Goal: Task Accomplishment & Management: Complete application form

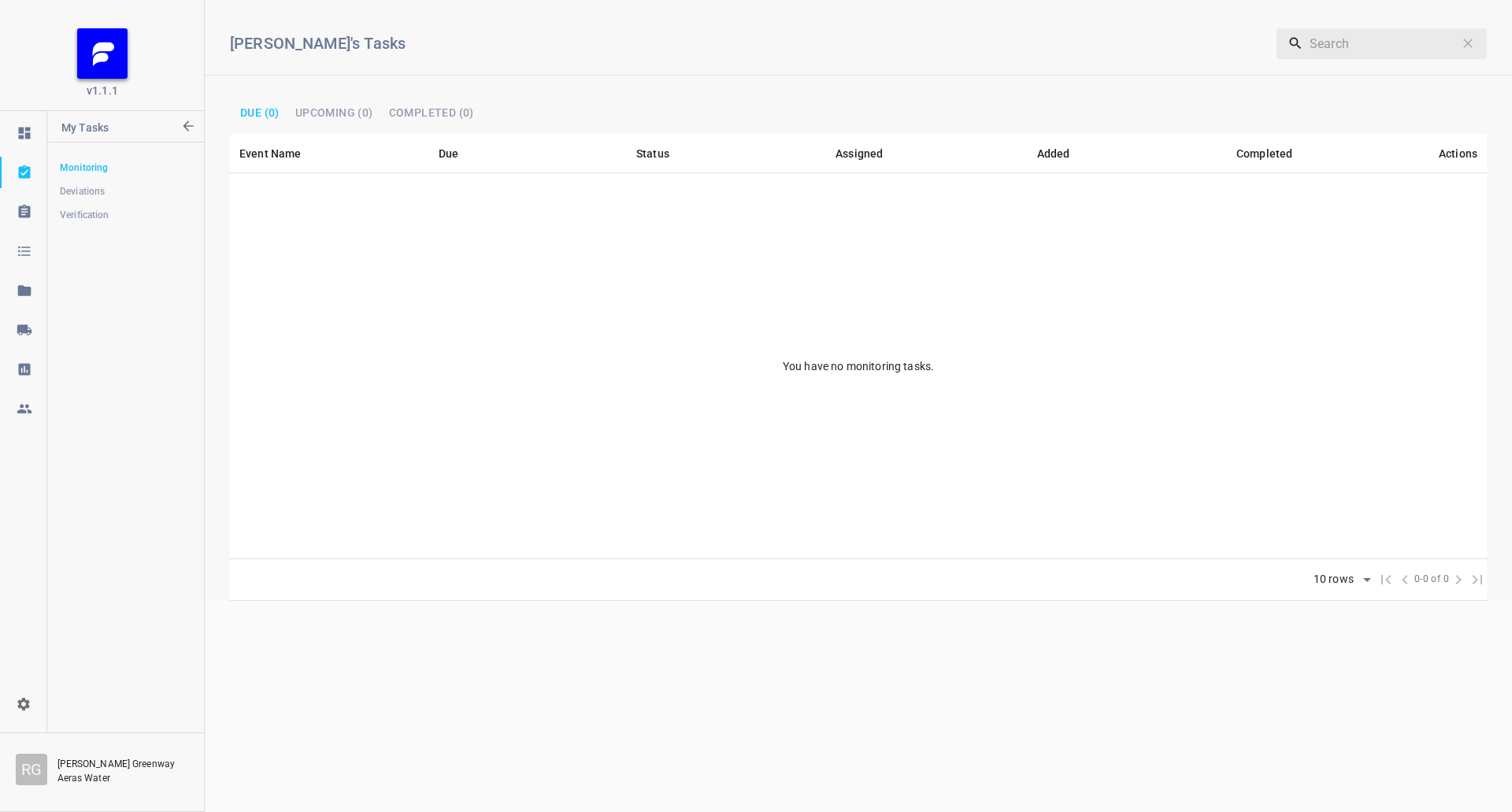
click at [17, 337] on icon at bounding box center [24, 330] width 16 height 16
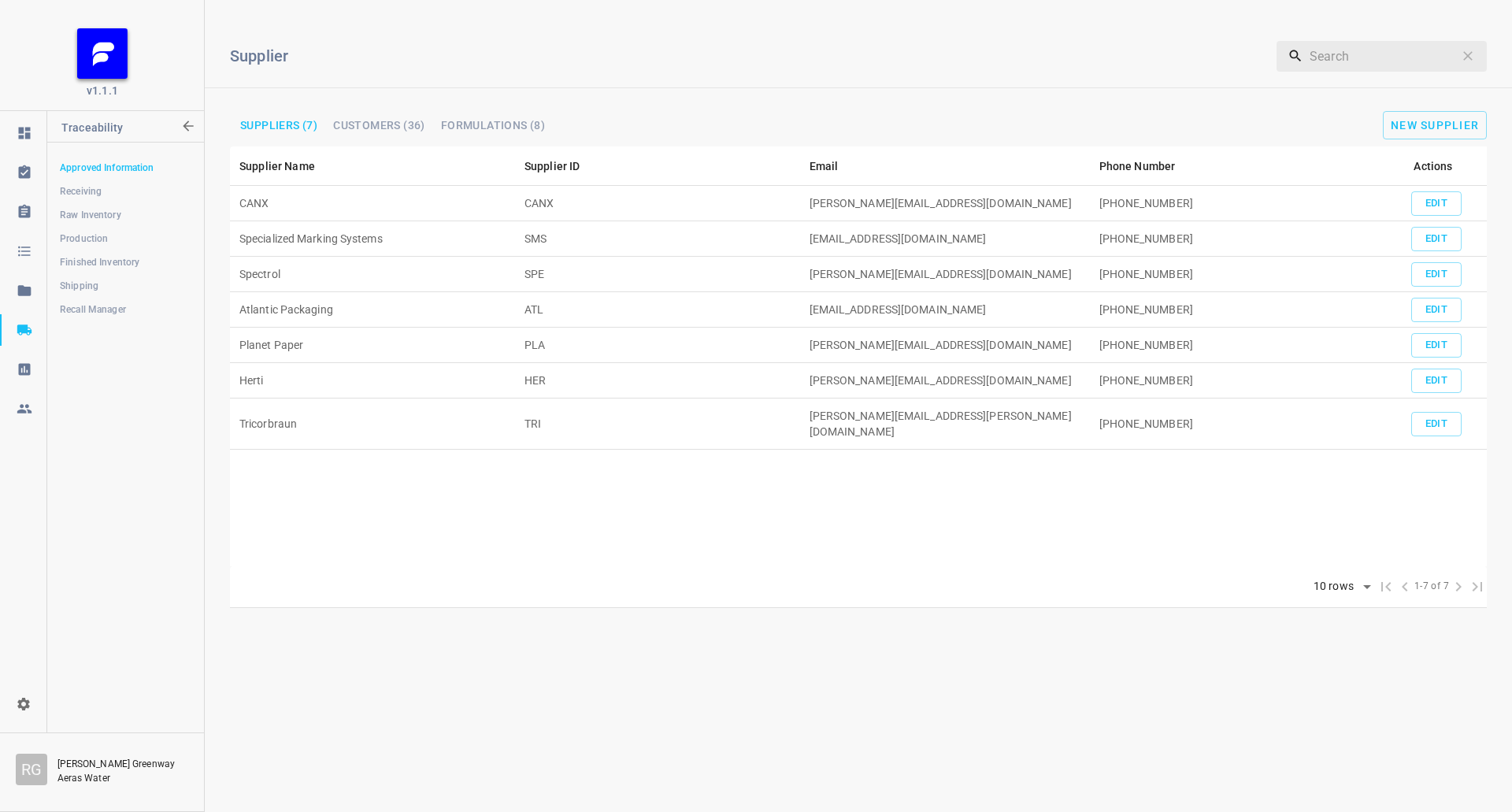
click at [820, 16] on div "Supplier ​ Suppliers (7) Customers (36) Formulations (8) New Supplier" at bounding box center [858, 79] width 1307 height 134
click at [90, 279] on span "Shipping" at bounding box center [125, 286] width 131 height 16
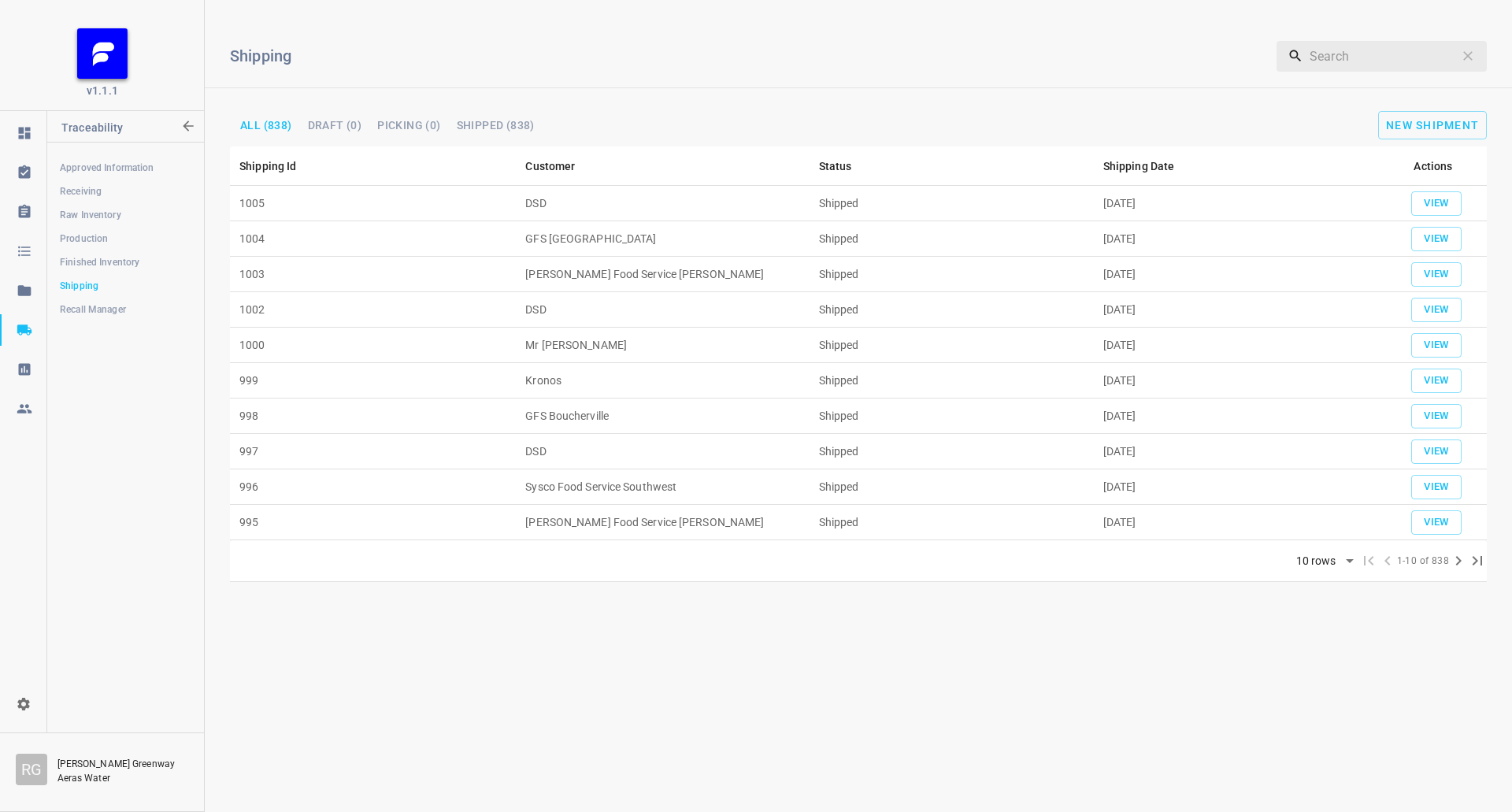
click at [89, 235] on span "Production" at bounding box center [125, 238] width 131 height 16
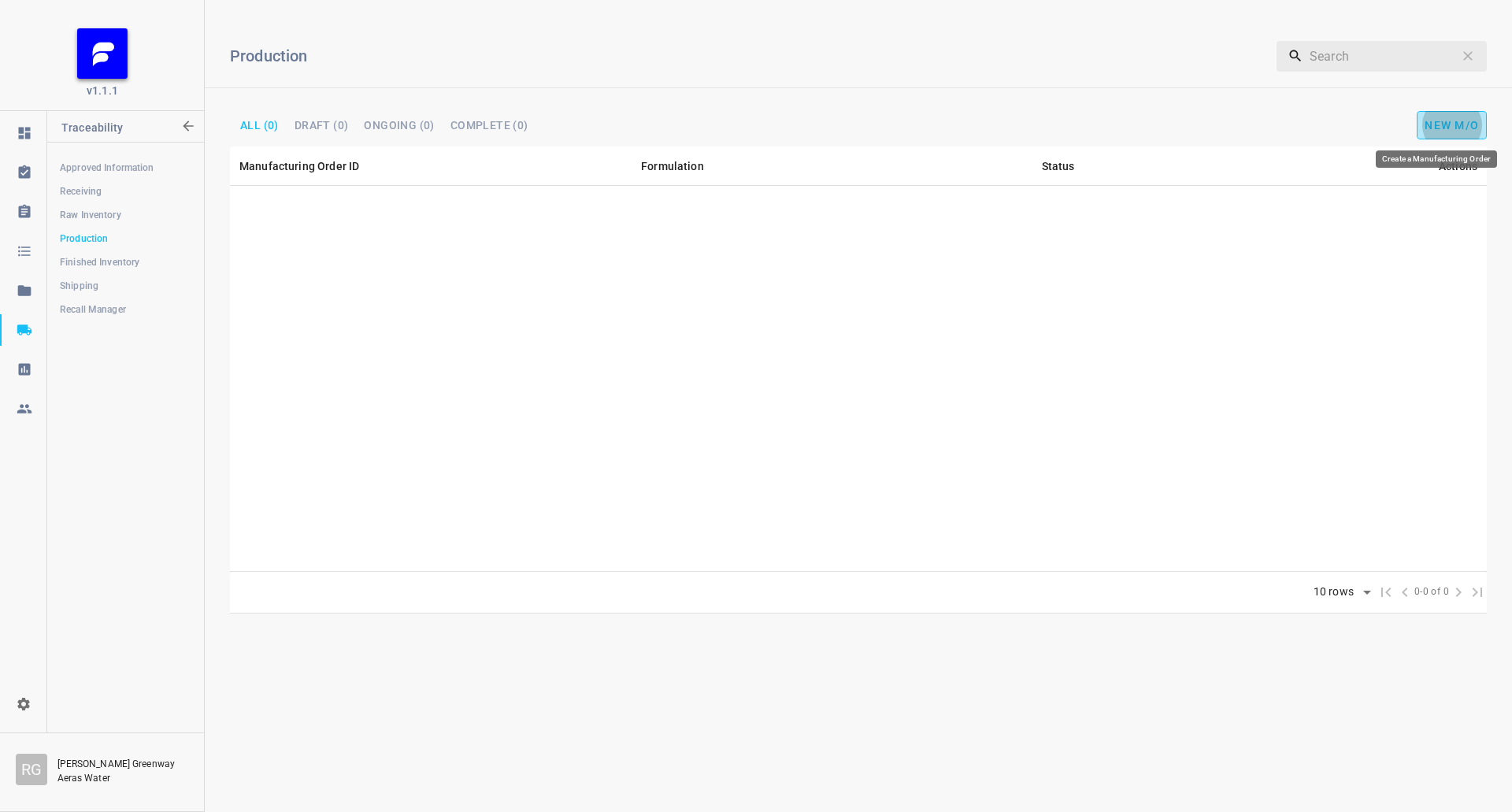
click at [1465, 133] on button "New M/O" at bounding box center [1452, 125] width 70 height 28
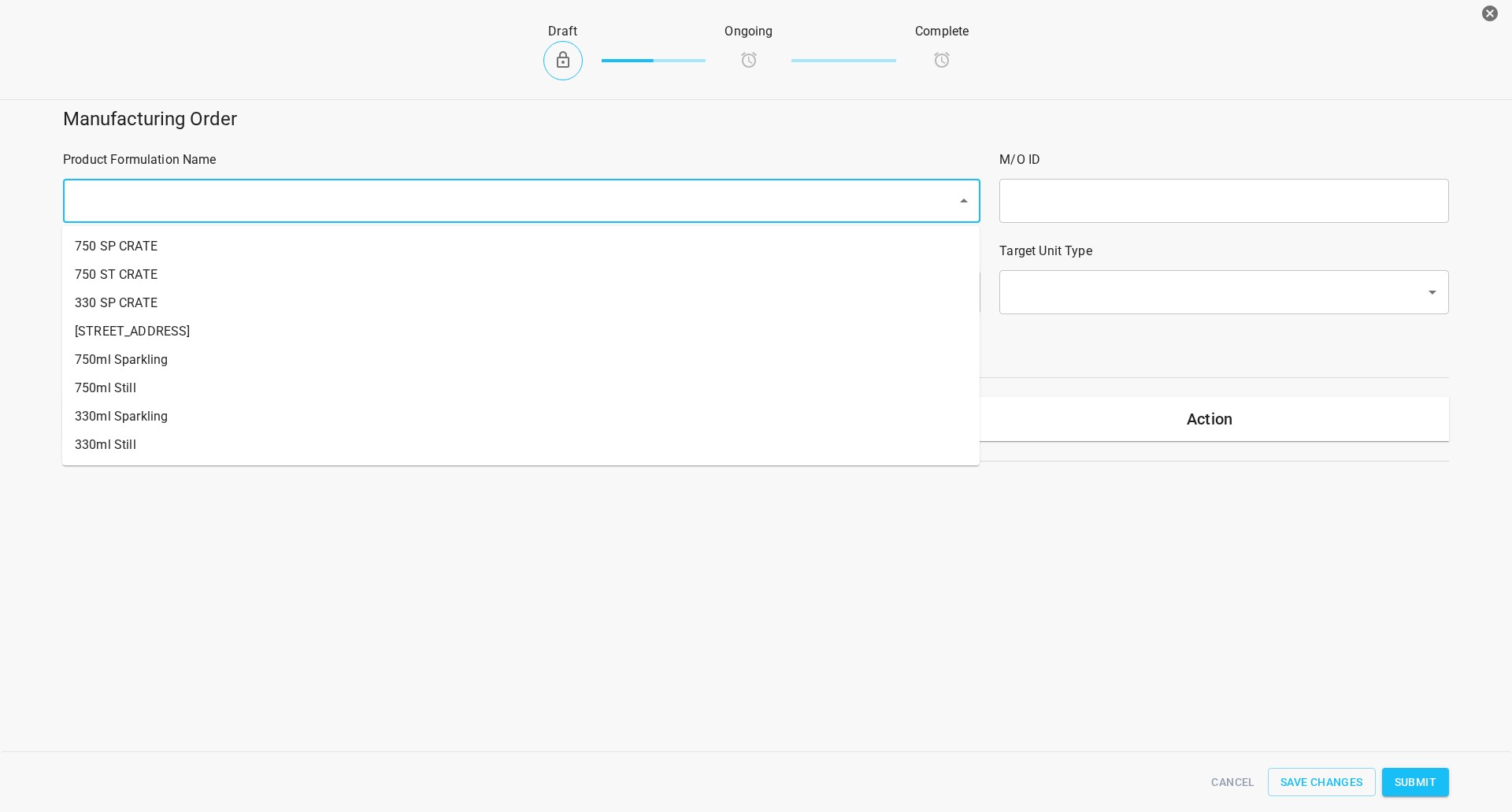
click at [170, 215] on input "text" at bounding box center [500, 201] width 859 height 30
click at [146, 443] on li "330ml Still" at bounding box center [521, 445] width 917 height 28
type input "1"
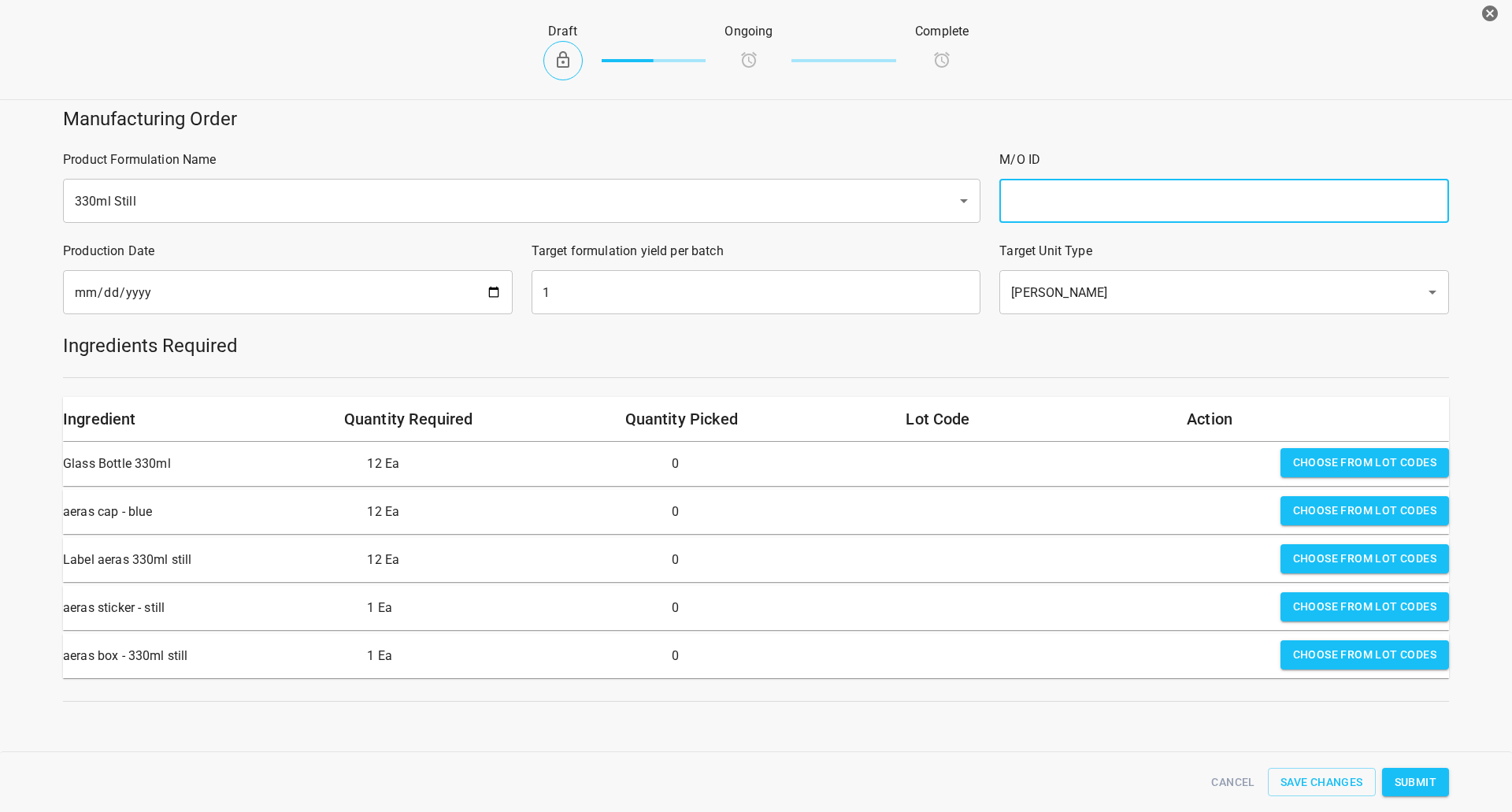
click at [1152, 185] on input "text" at bounding box center [1225, 200] width 450 height 44
type input "25252"
click at [493, 294] on input "[DATE]" at bounding box center [287, 292] width 450 height 44
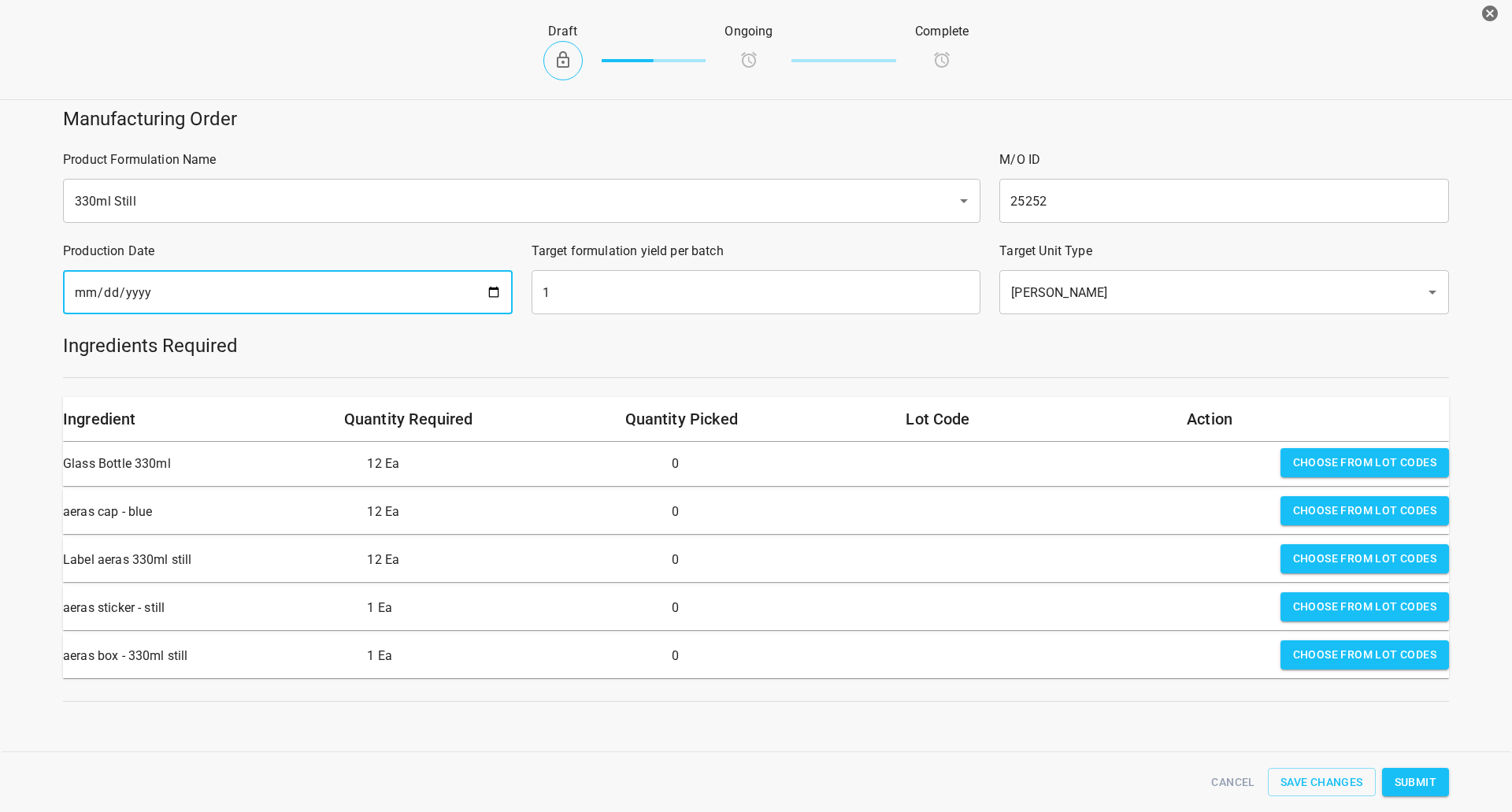
type input "[DATE]"
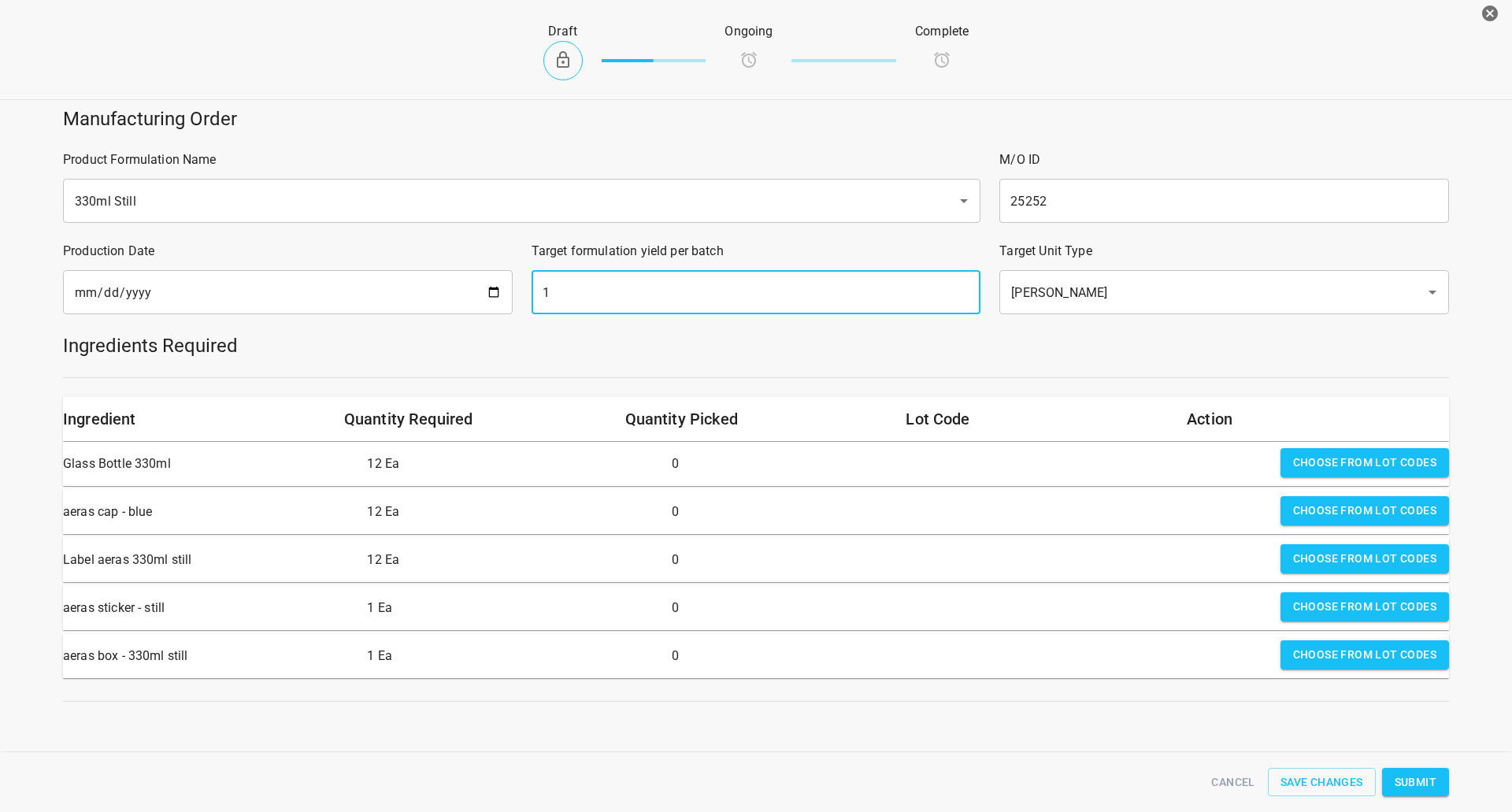
click at [636, 290] on input "1" at bounding box center [756, 292] width 450 height 44
type input "2016"
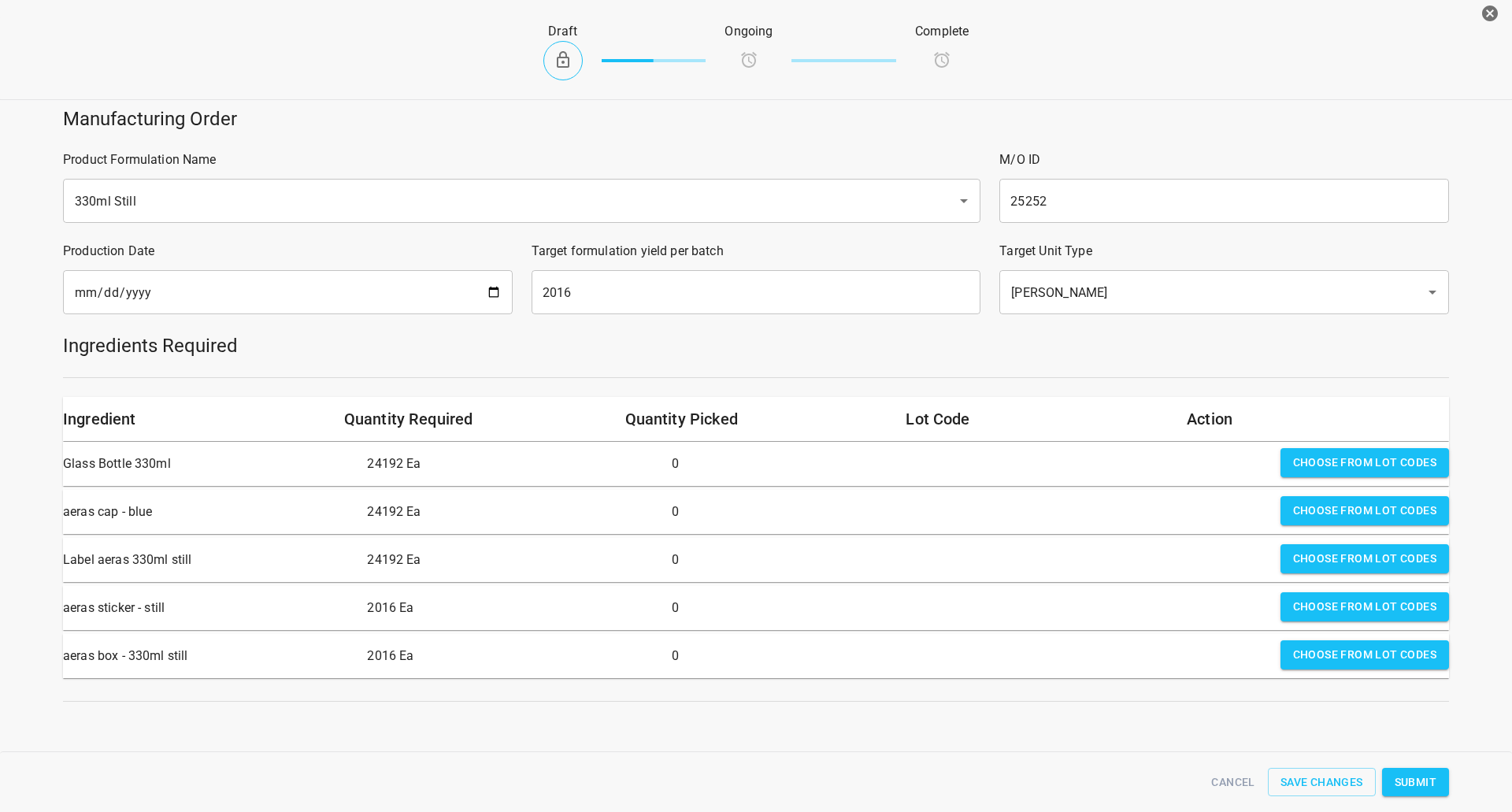
click at [1023, 45] on div "Draft Ongoing Complete" at bounding box center [756, 50] width 759 height 96
click at [1116, 100] on div "Manufacturing Order" at bounding box center [755, 119] width 1405 height 44
click at [1293, 471] on span "Choose from lot codes" at bounding box center [1364, 462] width 143 height 20
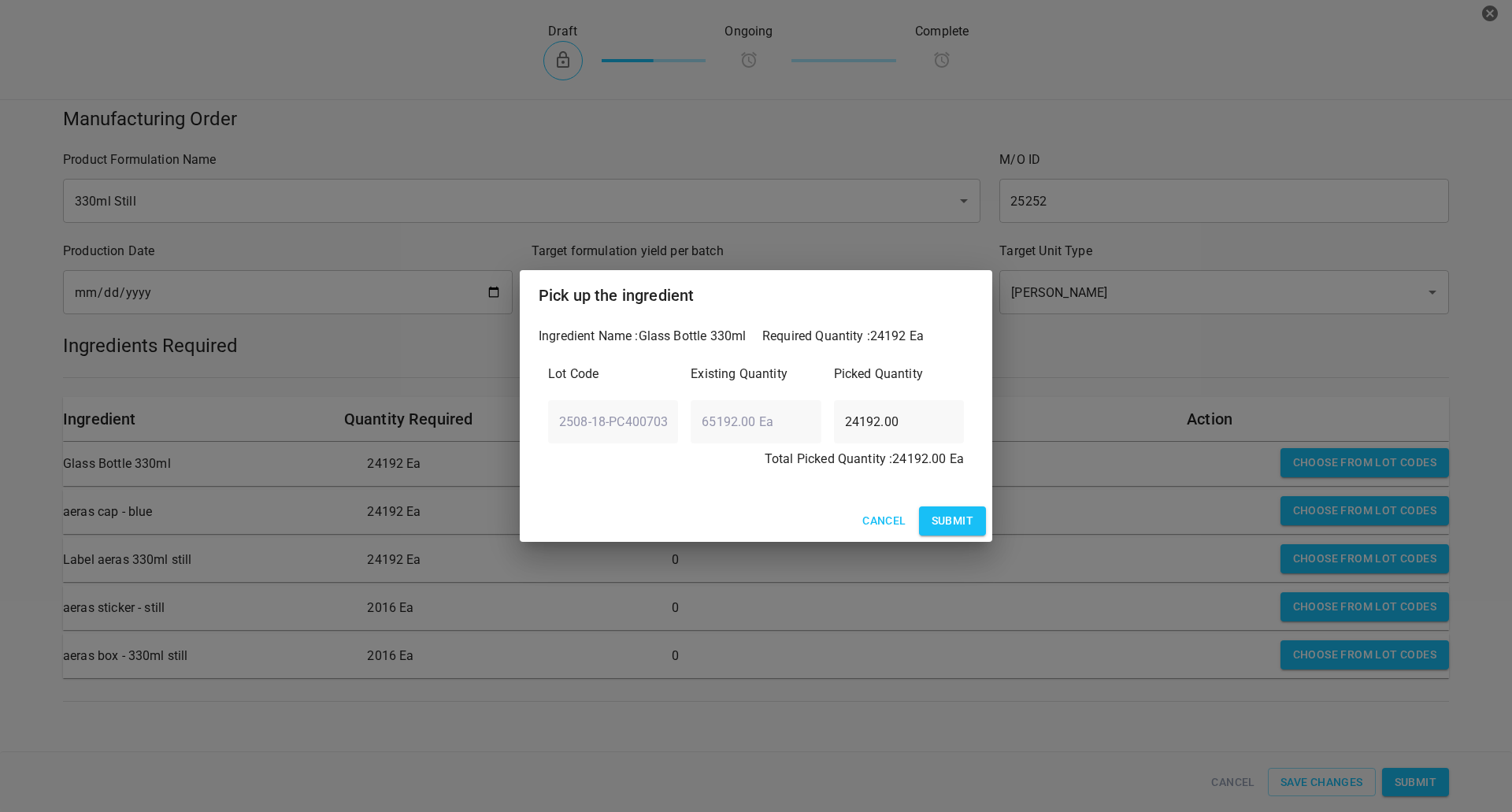
click at [958, 522] on span "Submit" at bounding box center [952, 521] width 42 height 20
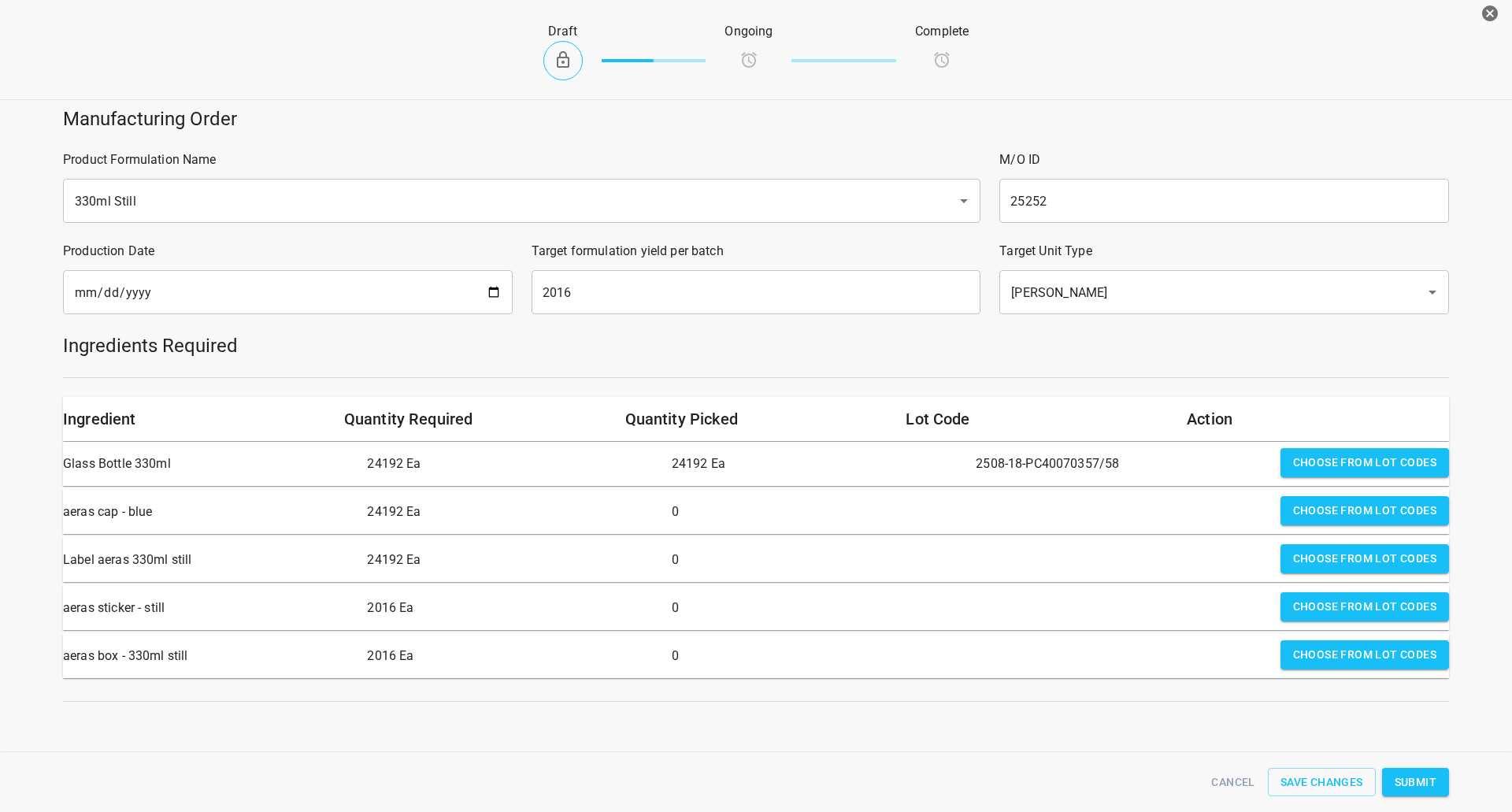
click at [1357, 508] on span "Choose from lot codes" at bounding box center [1364, 510] width 143 height 20
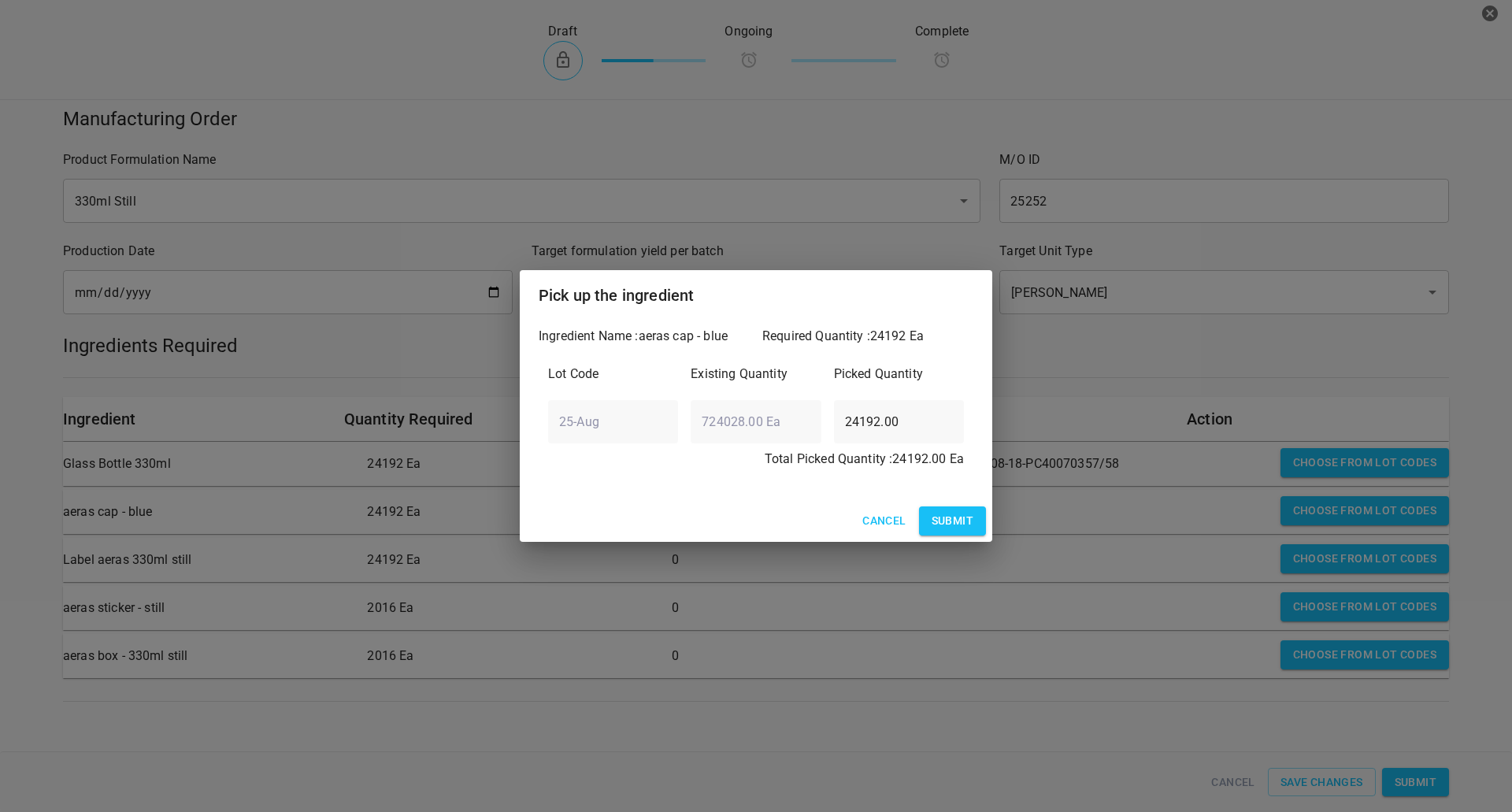
click at [968, 514] on span "Submit" at bounding box center [952, 521] width 42 height 20
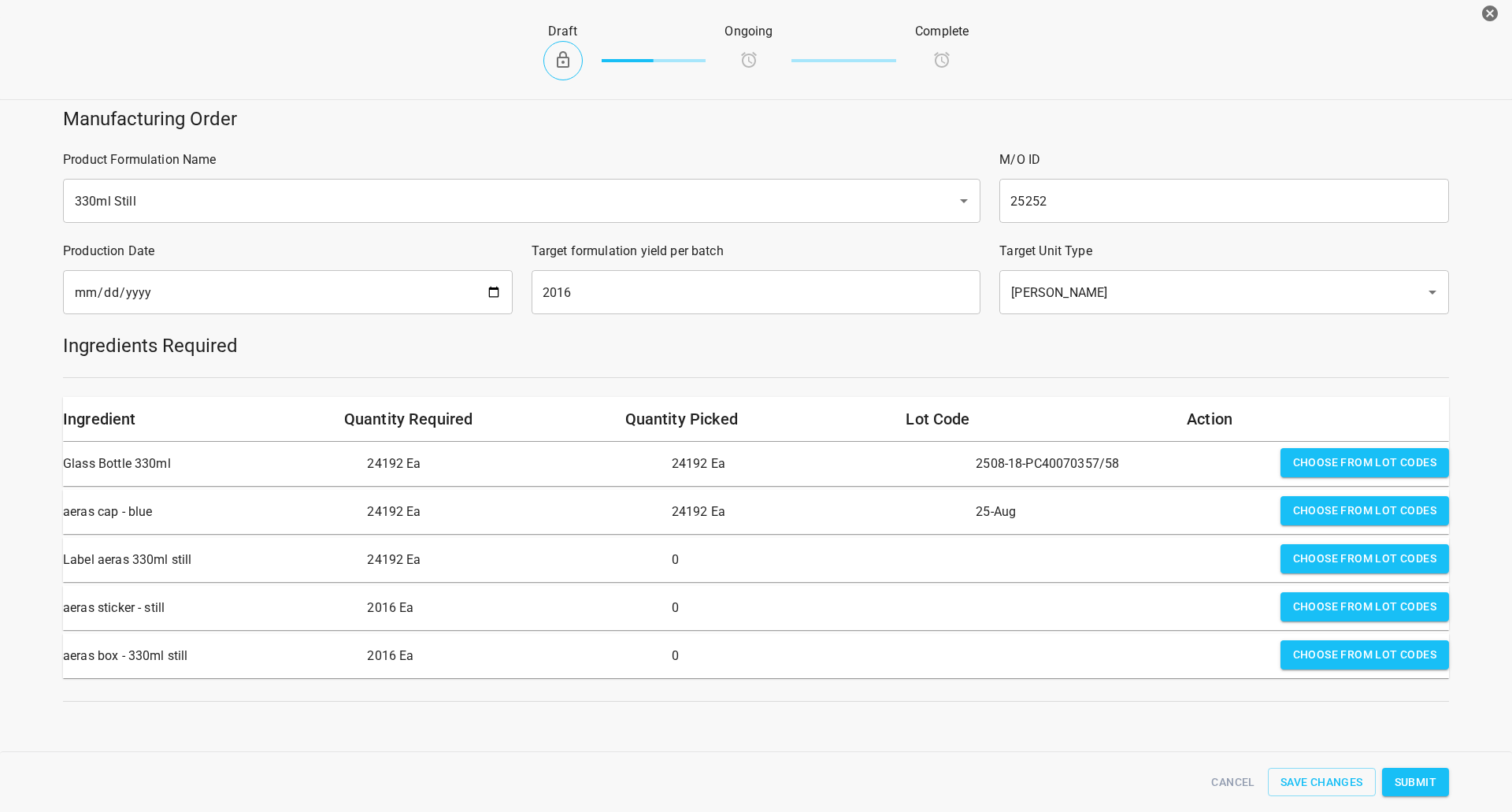
click at [1314, 557] on span "Choose from lot codes" at bounding box center [1364, 559] width 143 height 20
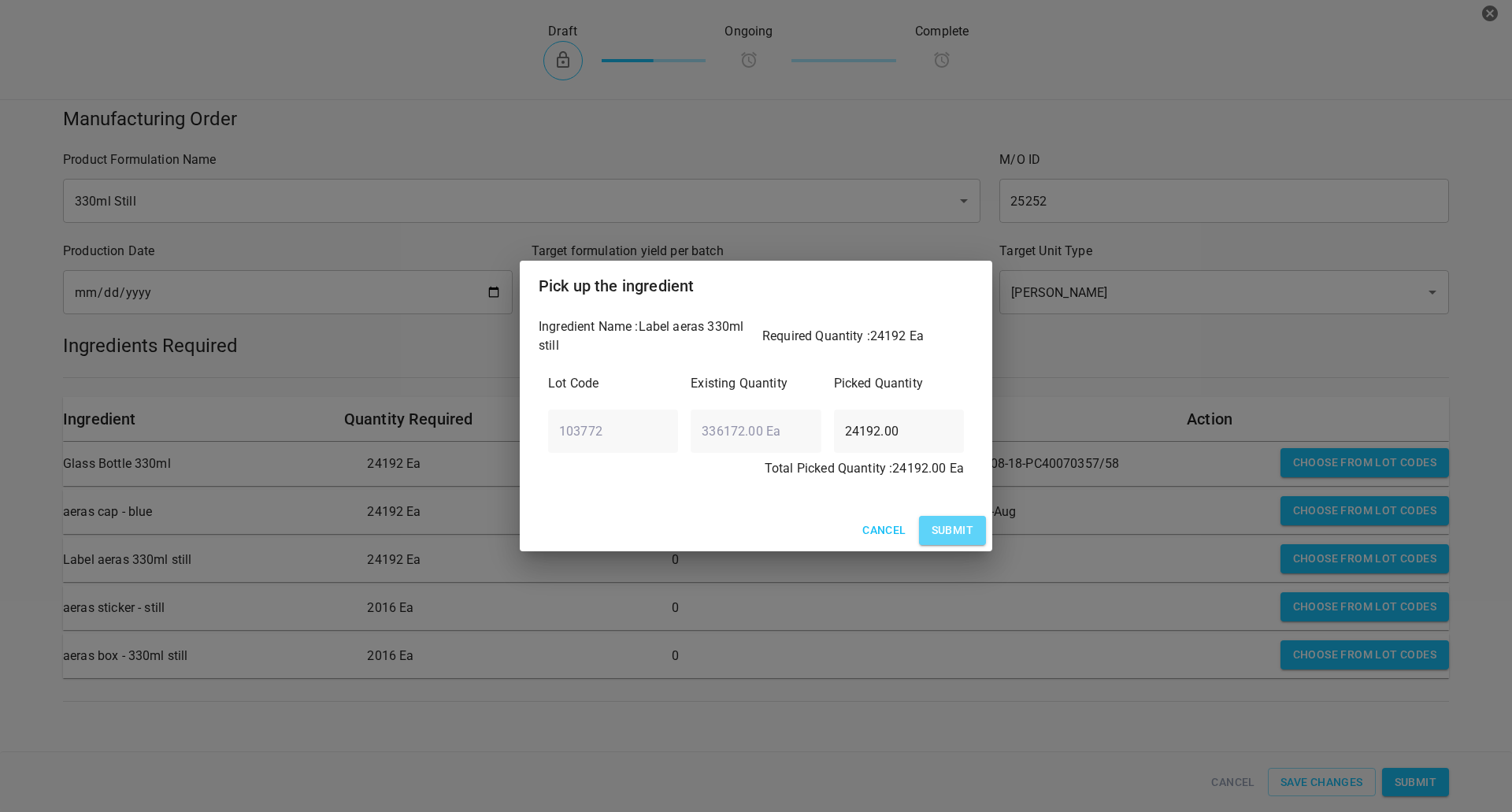
click at [935, 528] on span "Submit" at bounding box center [952, 530] width 42 height 20
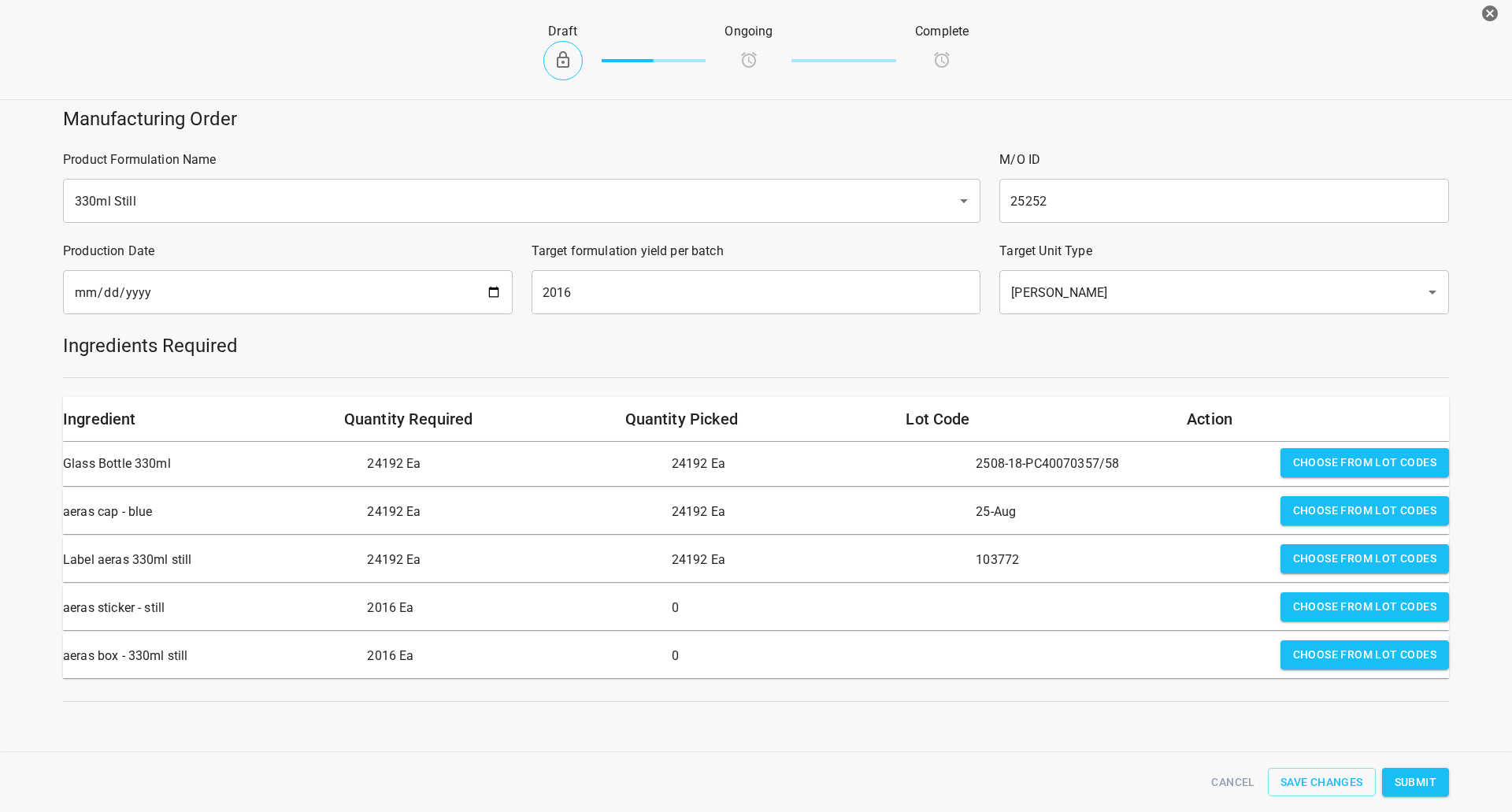
click at [1379, 614] on span "Choose from lot codes" at bounding box center [1364, 606] width 143 height 20
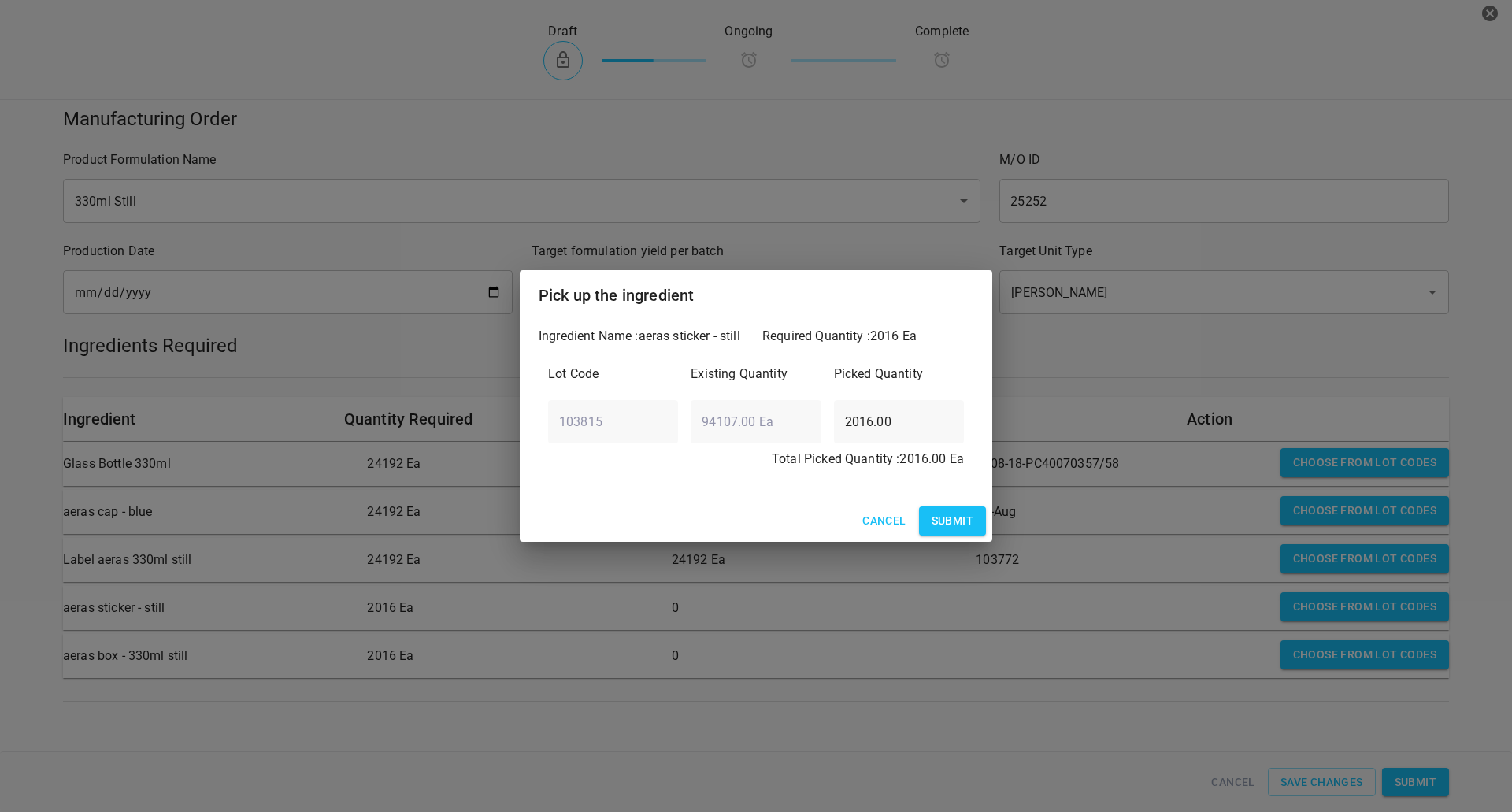
click at [944, 513] on span "Submit" at bounding box center [952, 521] width 42 height 20
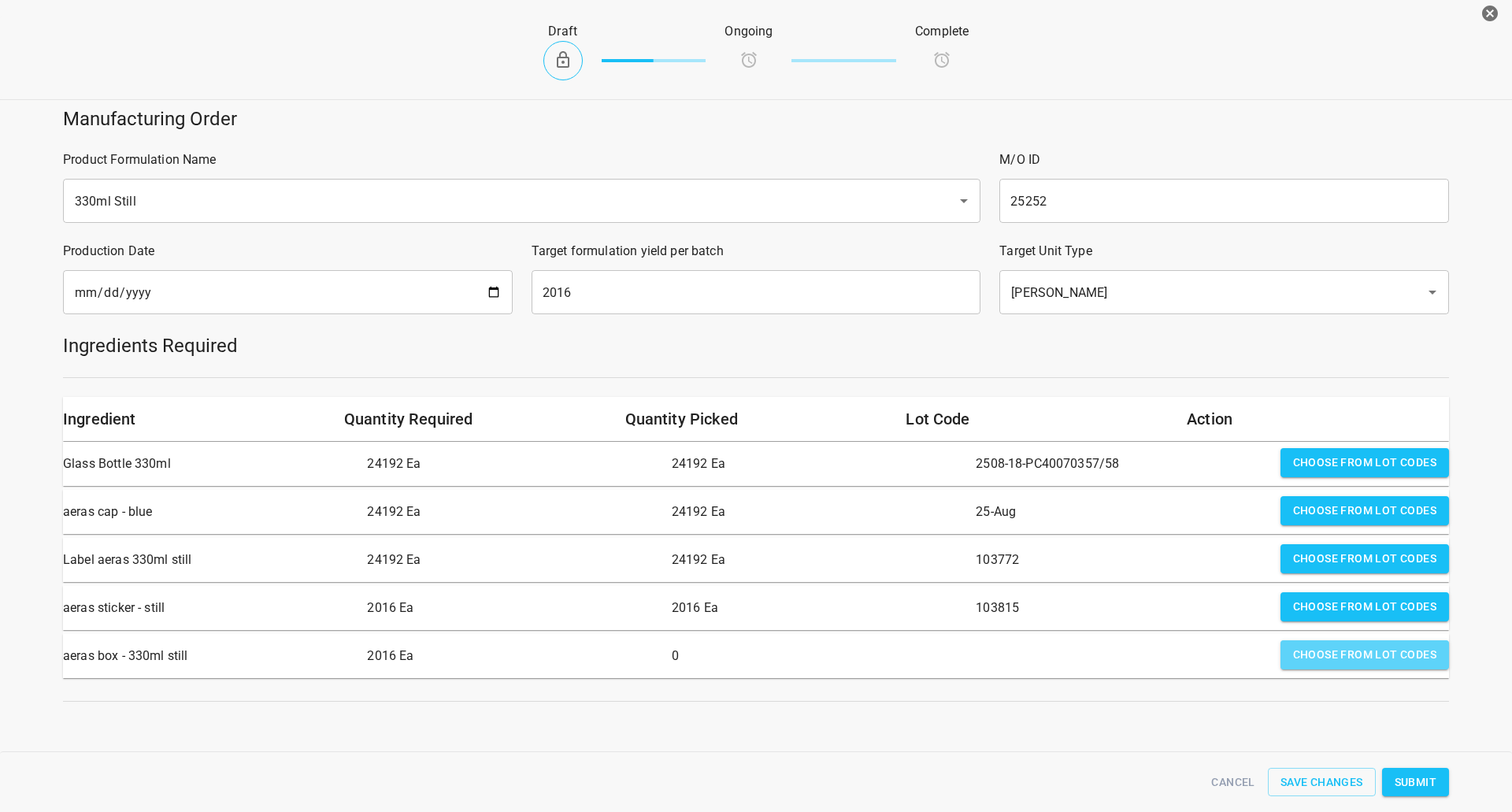
click at [1343, 650] on span "Choose from lot codes" at bounding box center [1364, 655] width 143 height 20
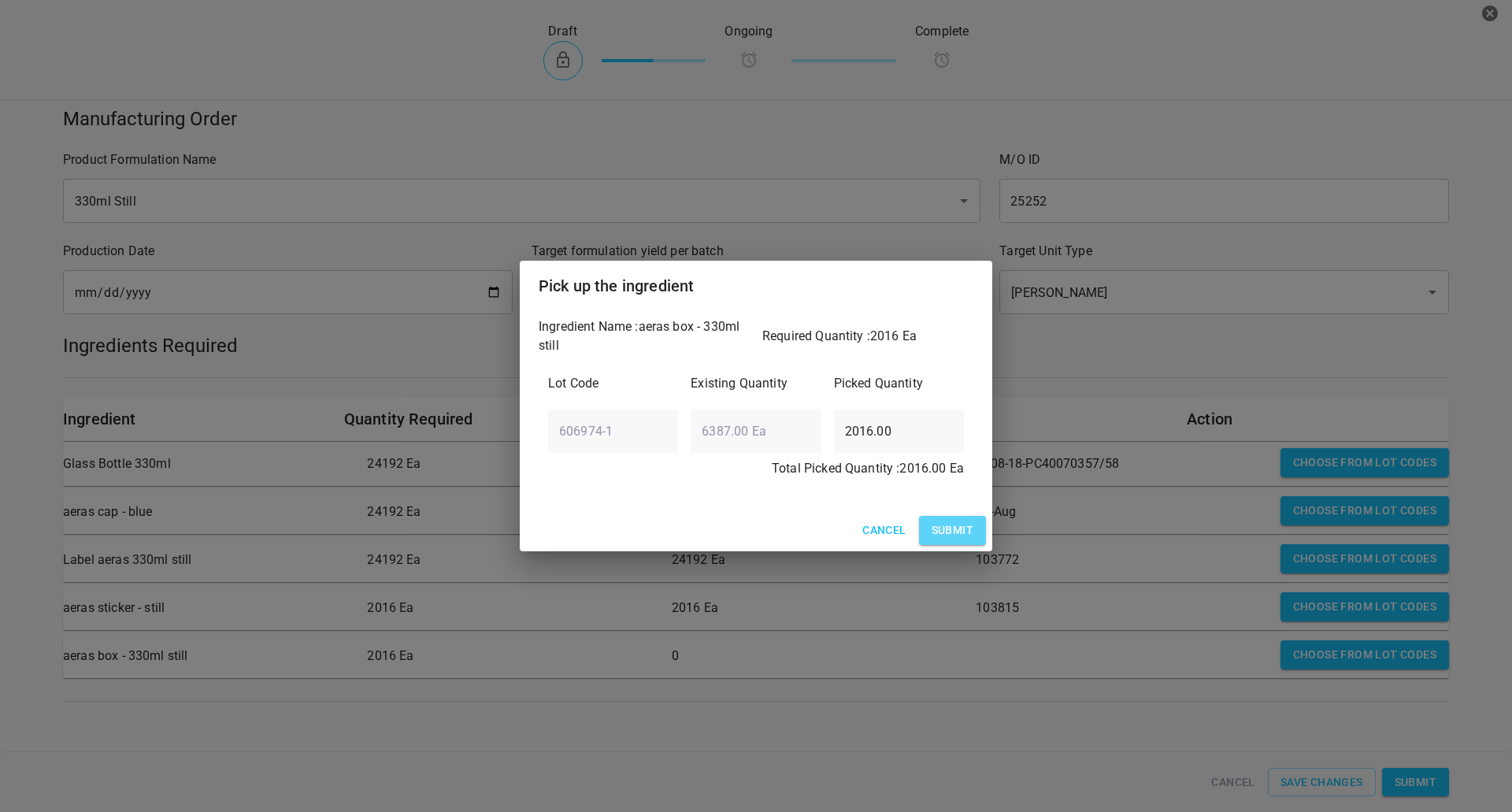
click at [942, 521] on span "Submit" at bounding box center [952, 530] width 42 height 20
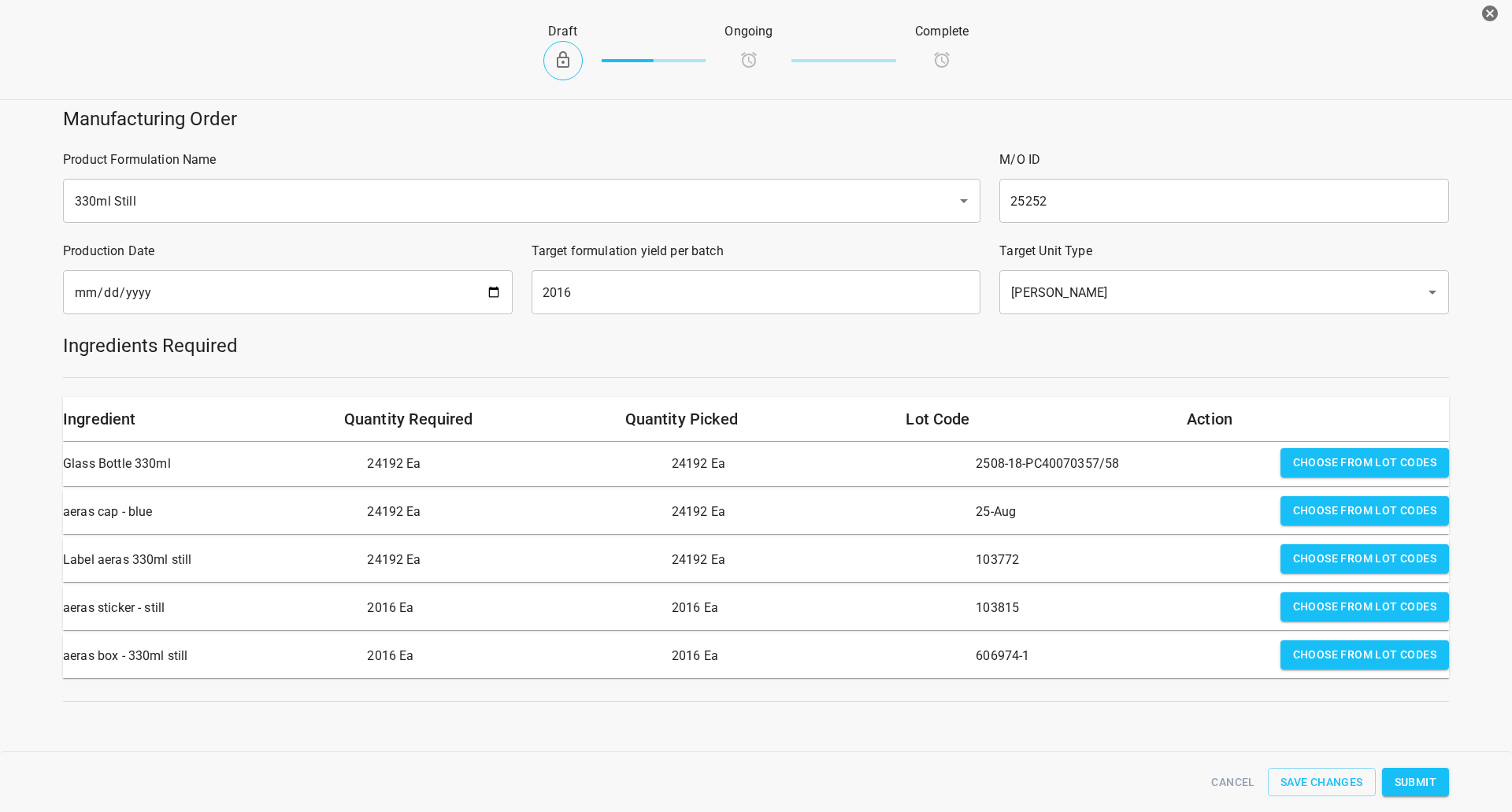
click at [625, 335] on h5 "Ingredients Required" at bounding box center [755, 345] width 1386 height 26
click at [1408, 777] on span "Submit" at bounding box center [1415, 783] width 42 height 20
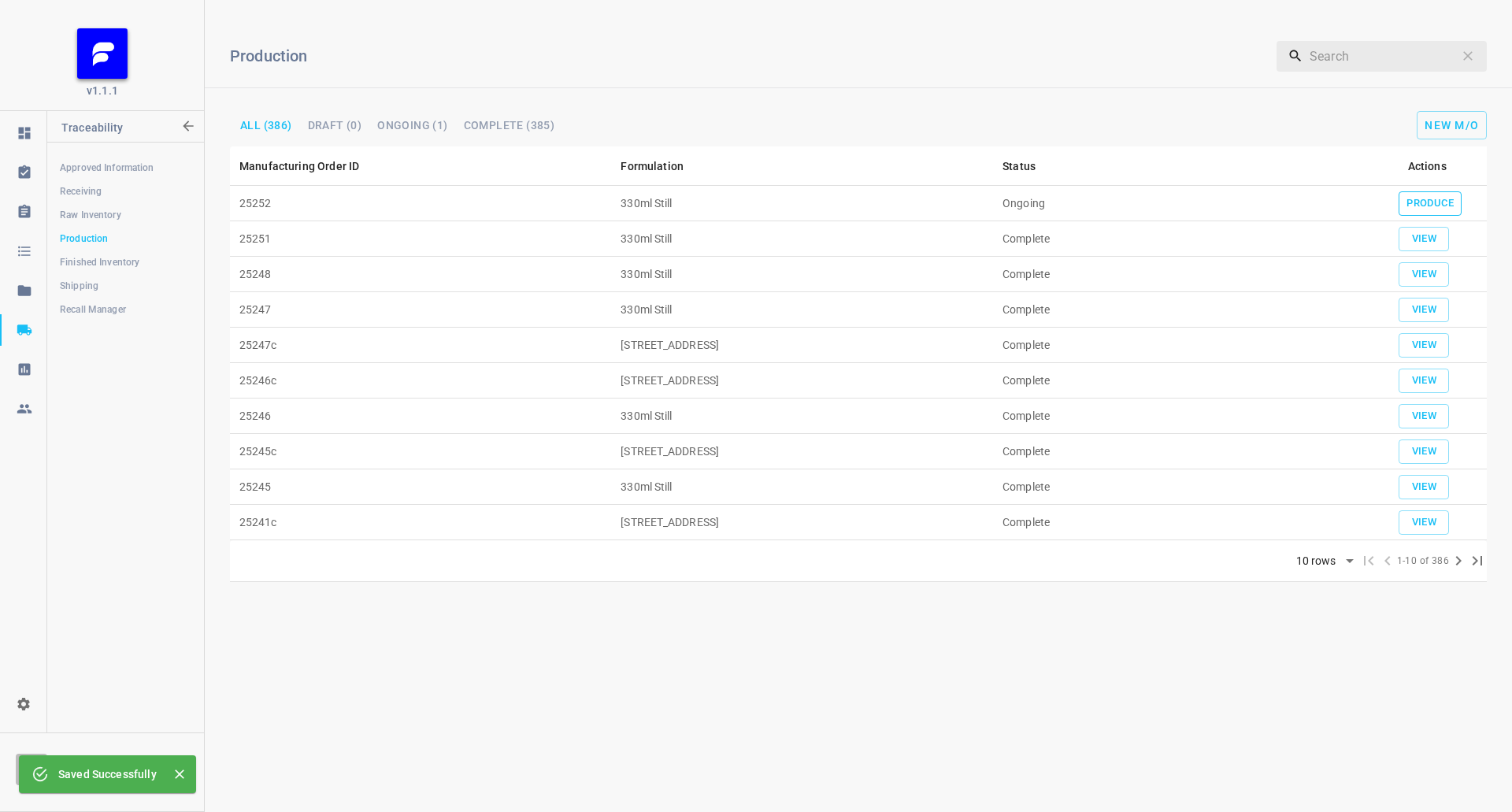
click at [1427, 211] on span "Produce" at bounding box center [1430, 203] width 47 height 18
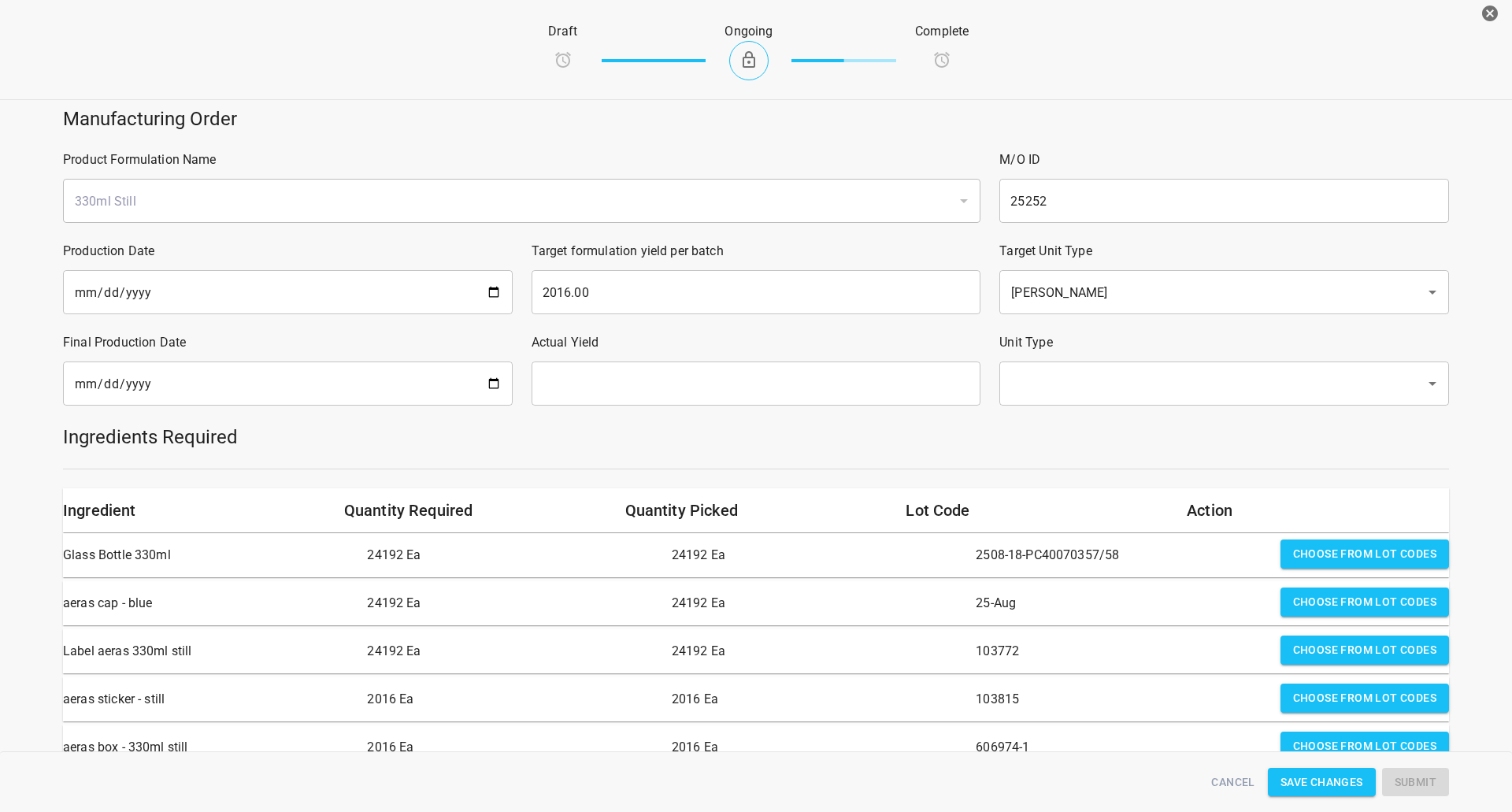
click at [499, 381] on input "date" at bounding box center [287, 383] width 450 height 44
click at [491, 381] on input "date" at bounding box center [287, 383] width 450 height 44
type input "[DATE]"
click at [628, 376] on input "text" at bounding box center [756, 383] width 450 height 44
type input "2016"
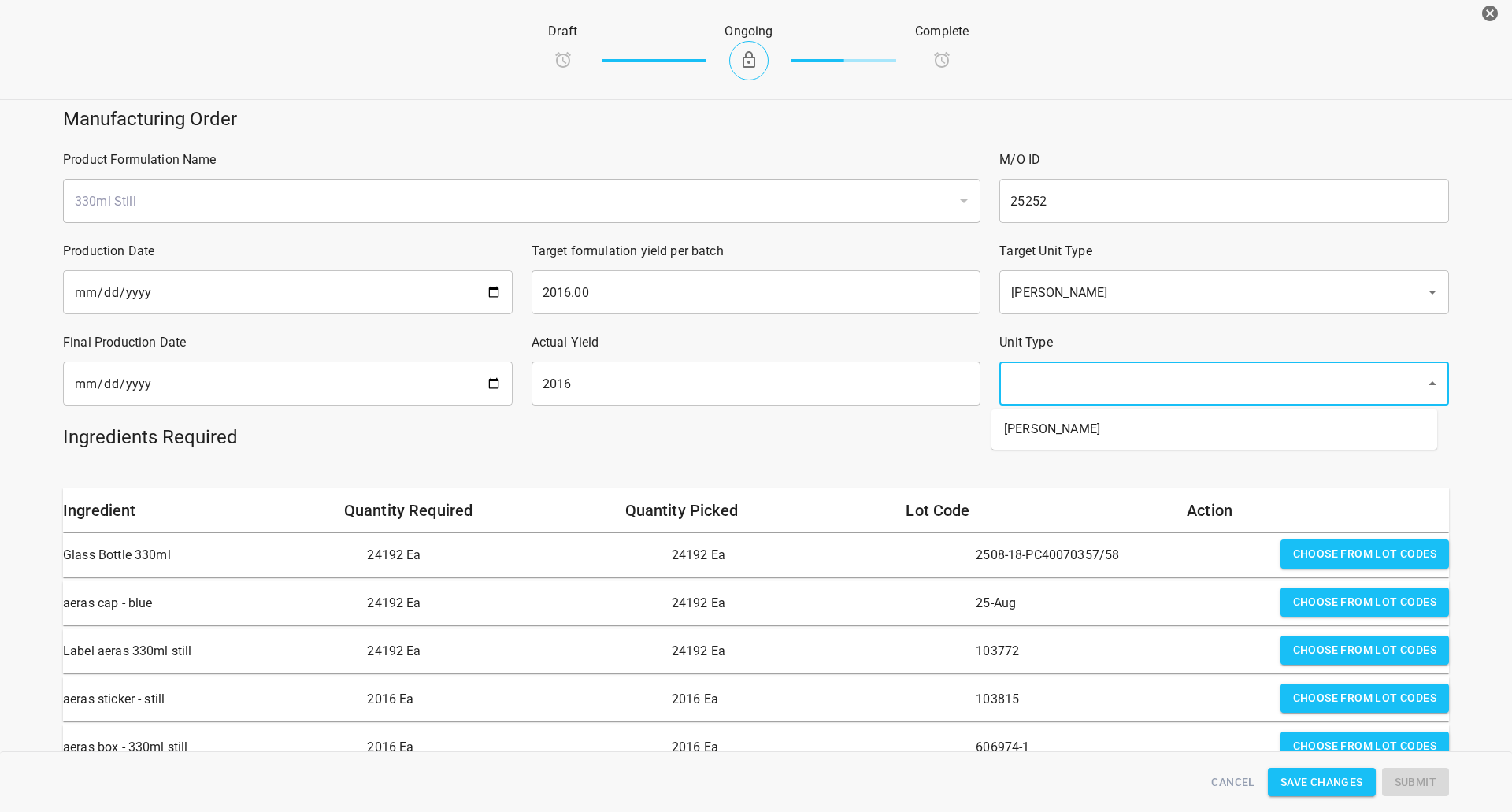
click at [1026, 396] on input "text" at bounding box center [1202, 384] width 392 height 30
click at [1022, 430] on li "[PERSON_NAME]" at bounding box center [1214, 430] width 446 height 28
click at [964, 454] on div "Ingredients Required" at bounding box center [755, 437] width 1405 height 44
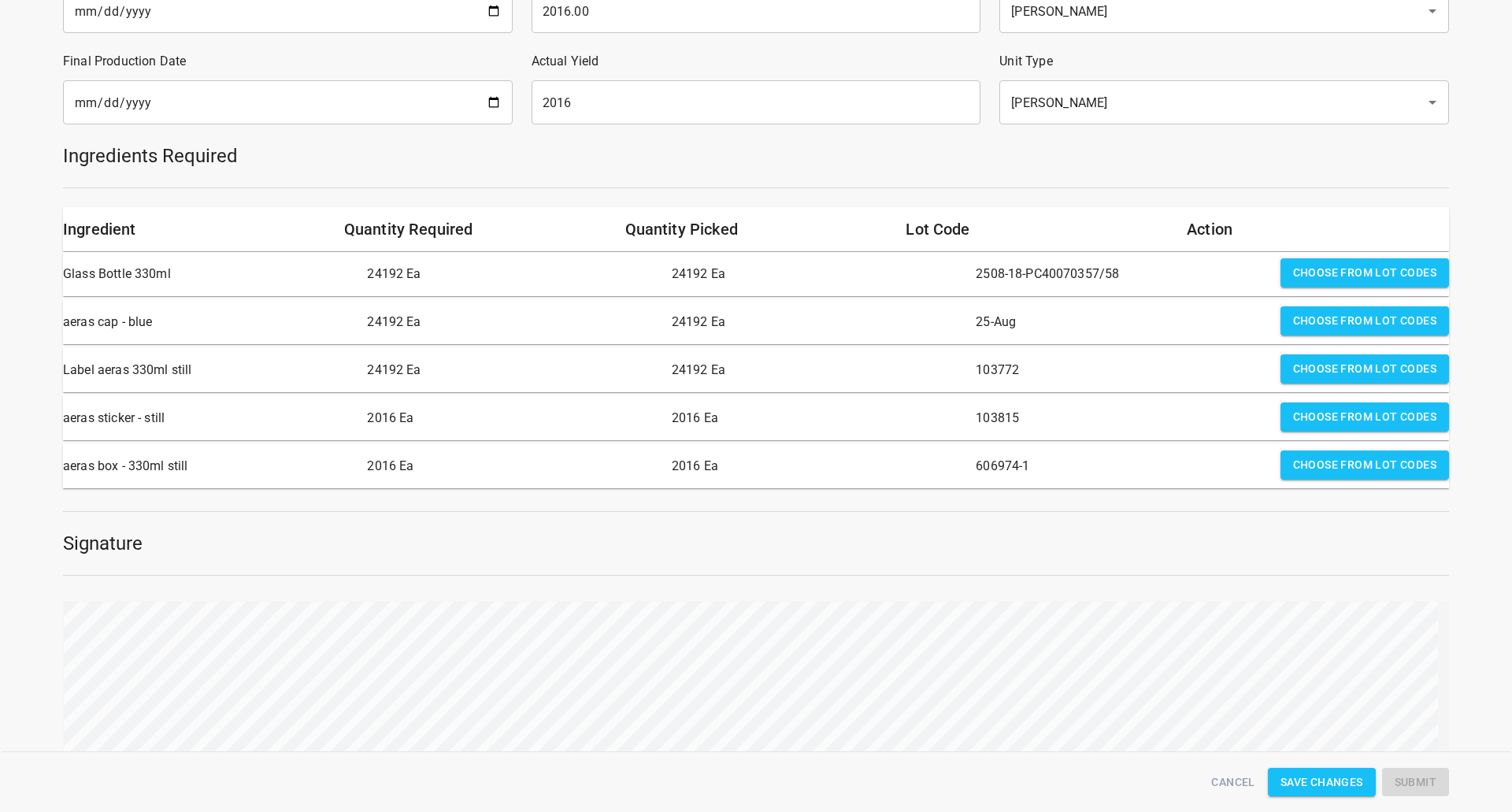
scroll to position [315, 0]
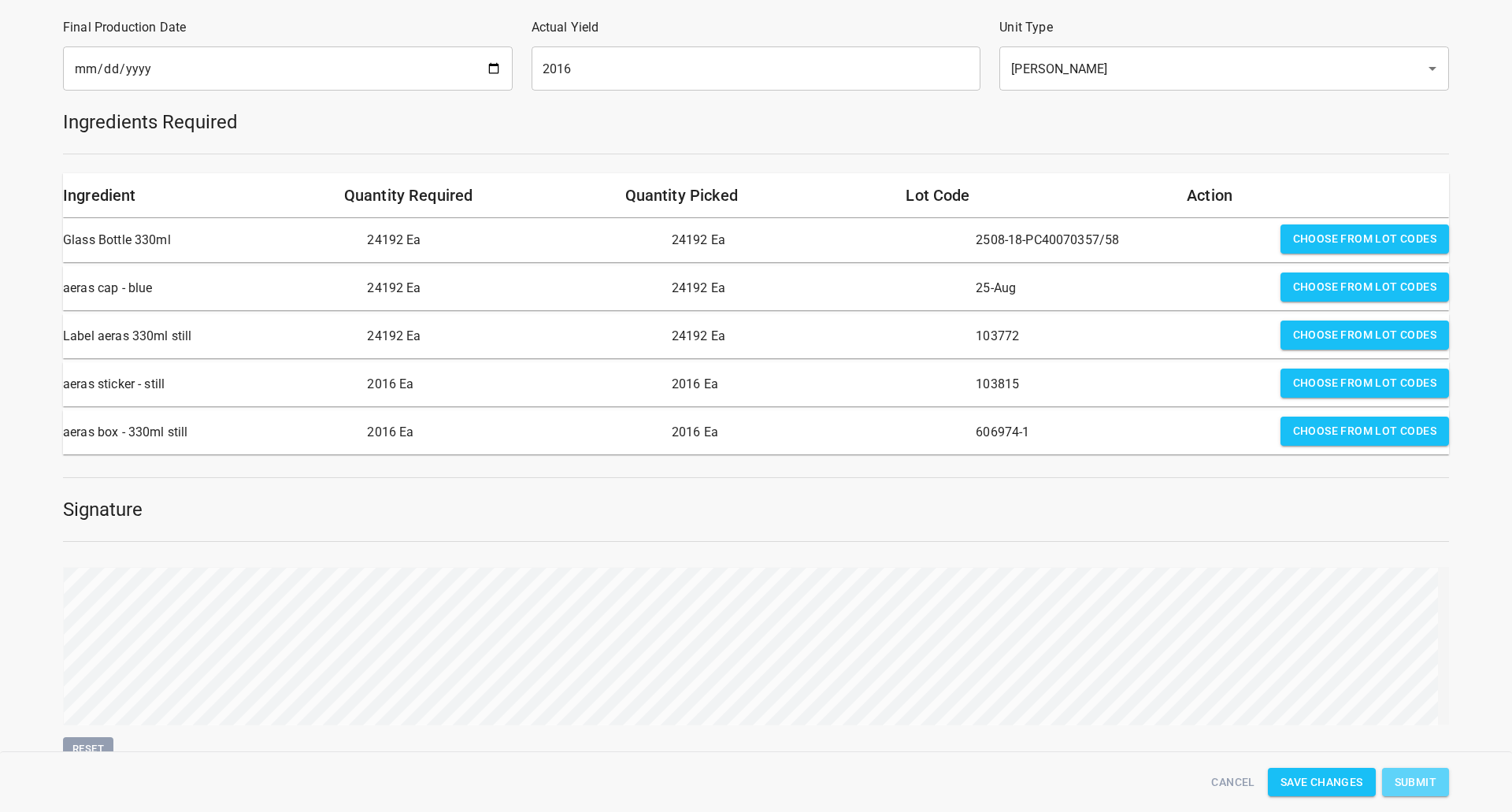
click at [1431, 780] on span "Submit" at bounding box center [1415, 783] width 42 height 20
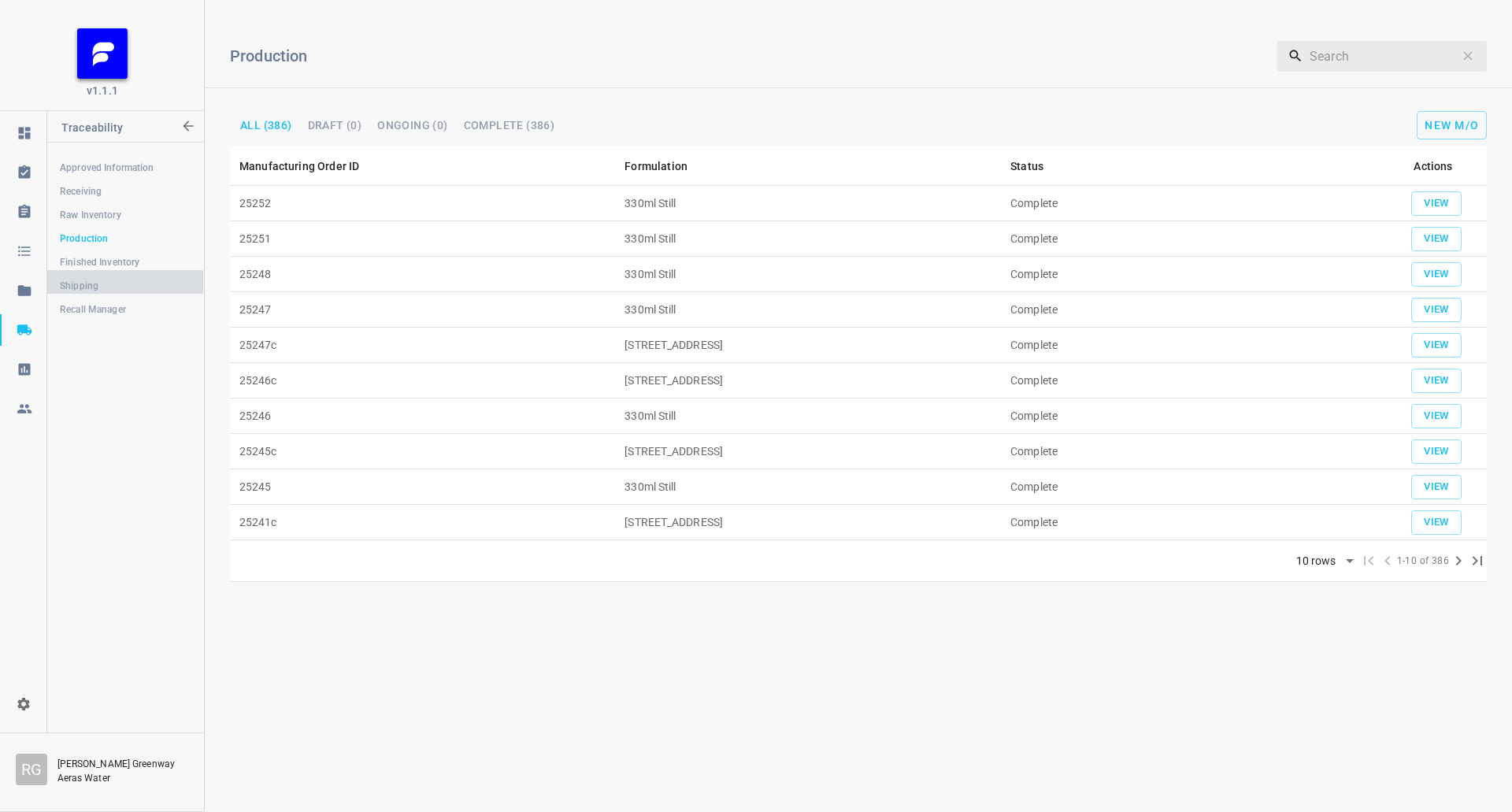
click at [88, 286] on span "Shipping" at bounding box center [125, 286] width 131 height 16
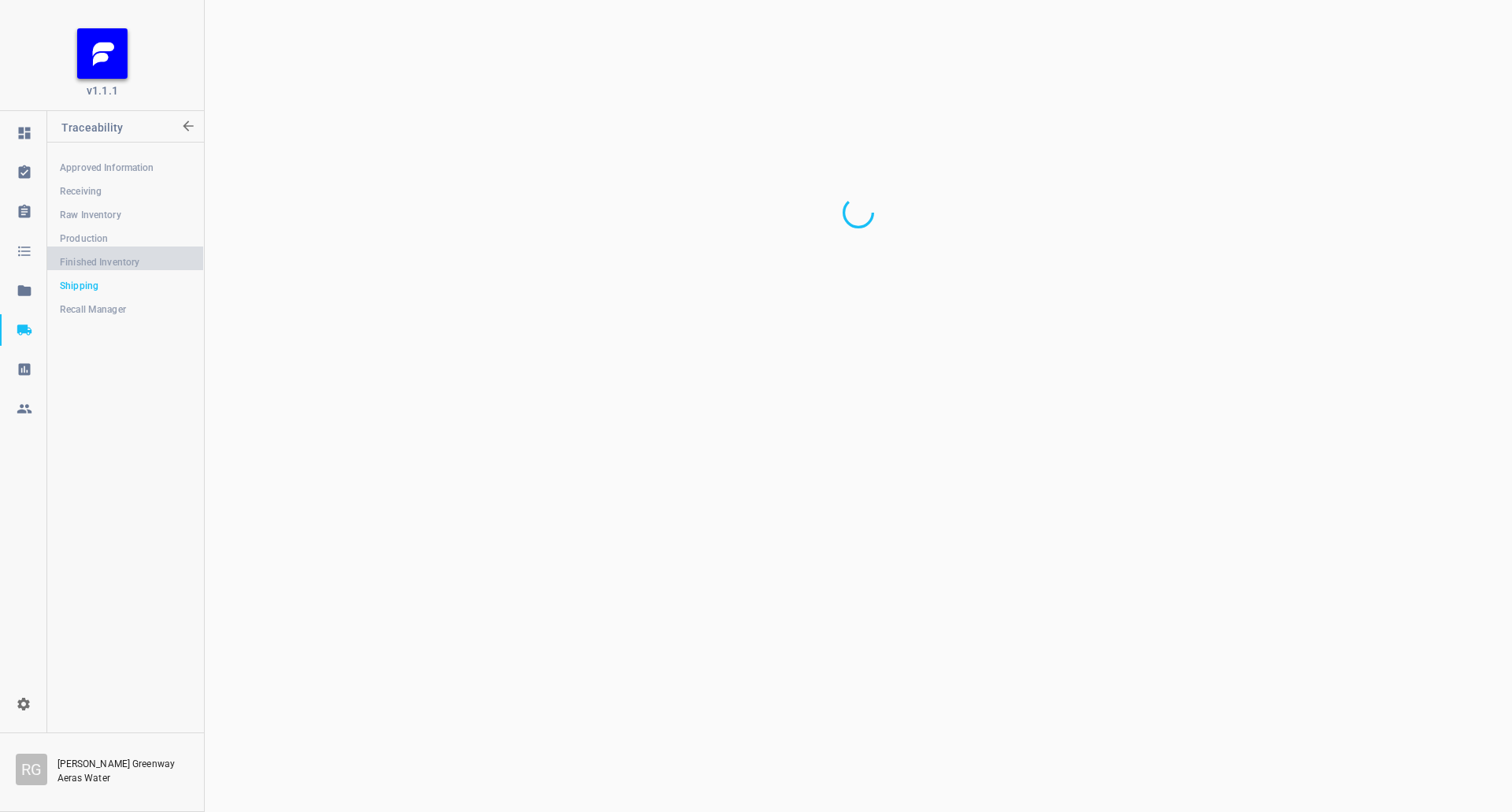
click at [126, 253] on link "Finished Inventory" at bounding box center [125, 262] width 156 height 31
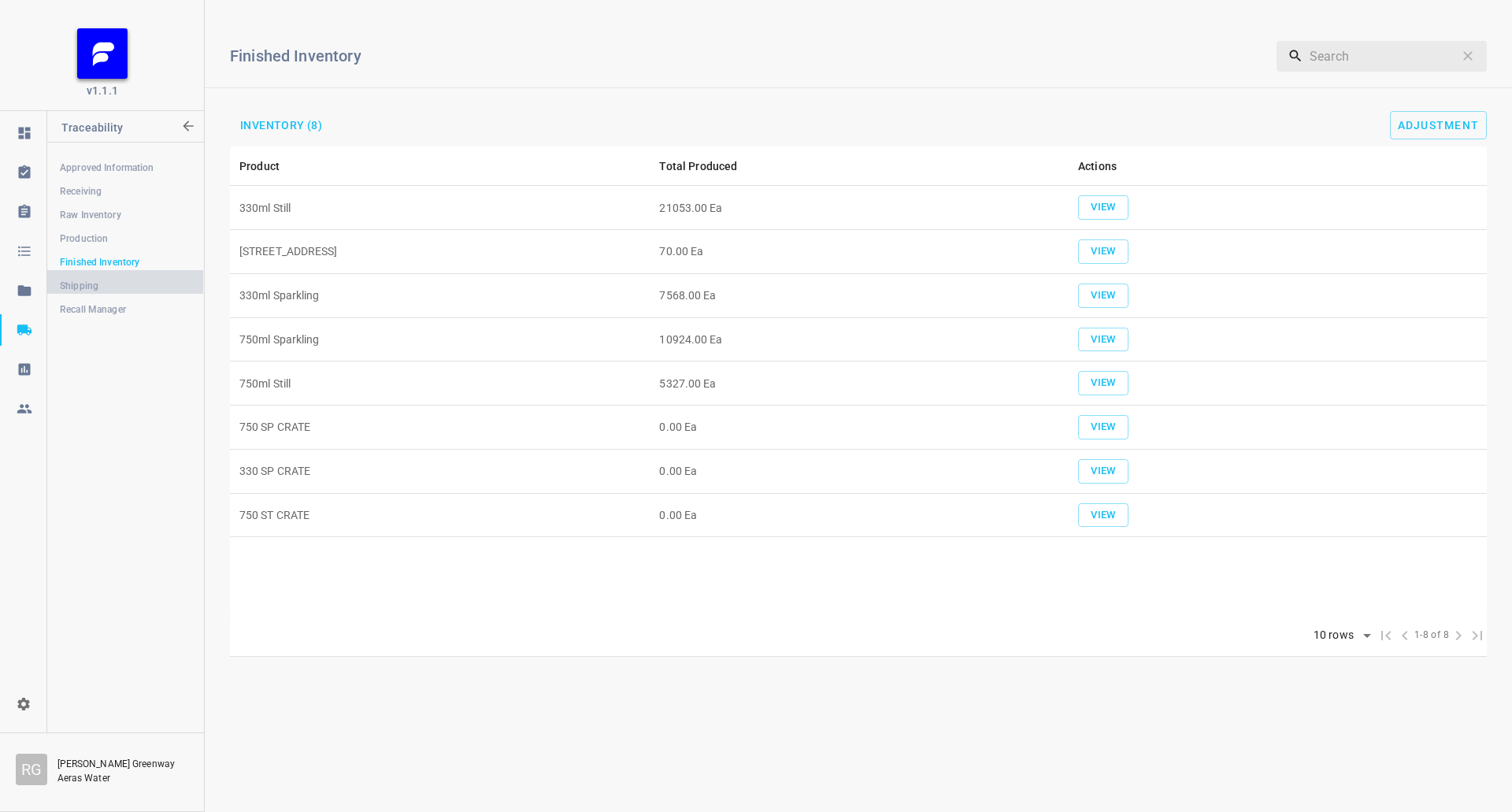
click at [110, 279] on span "Shipping" at bounding box center [125, 286] width 131 height 16
